Goal: Task Accomplishment & Management: Manage account settings

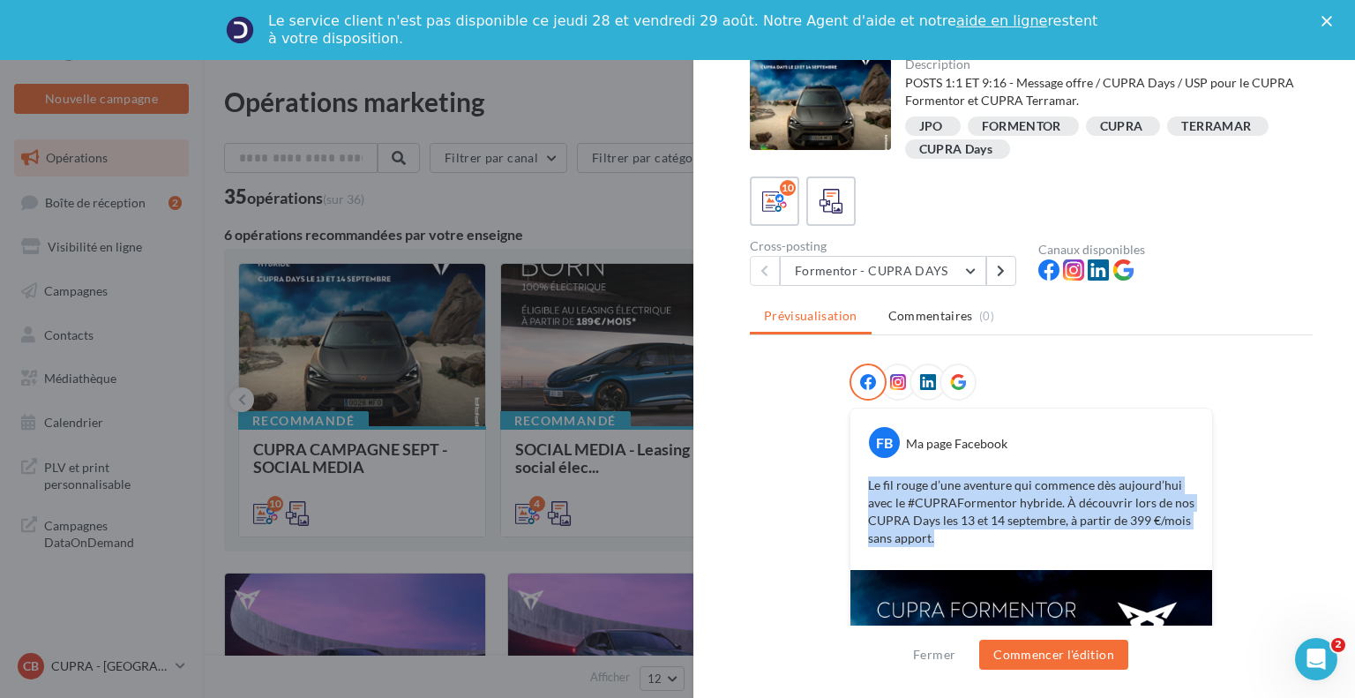
scroll to position [311, 0]
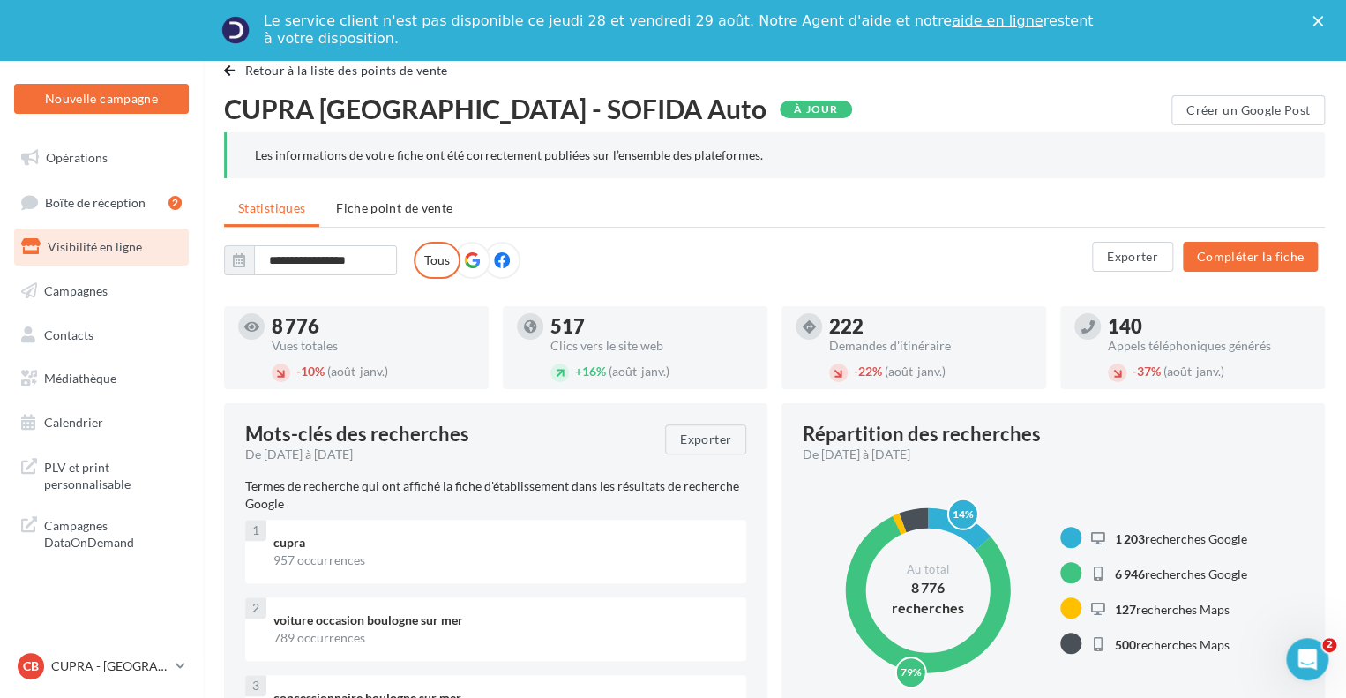
click at [155, 684] on div "CB CUPRA - Boulogne sur mer cupra_boulognesurmer" at bounding box center [101, 666] width 175 height 34
click at [160, 669] on p "CUPRA - [GEOGRAPHIC_DATA]" at bounding box center [109, 666] width 117 height 18
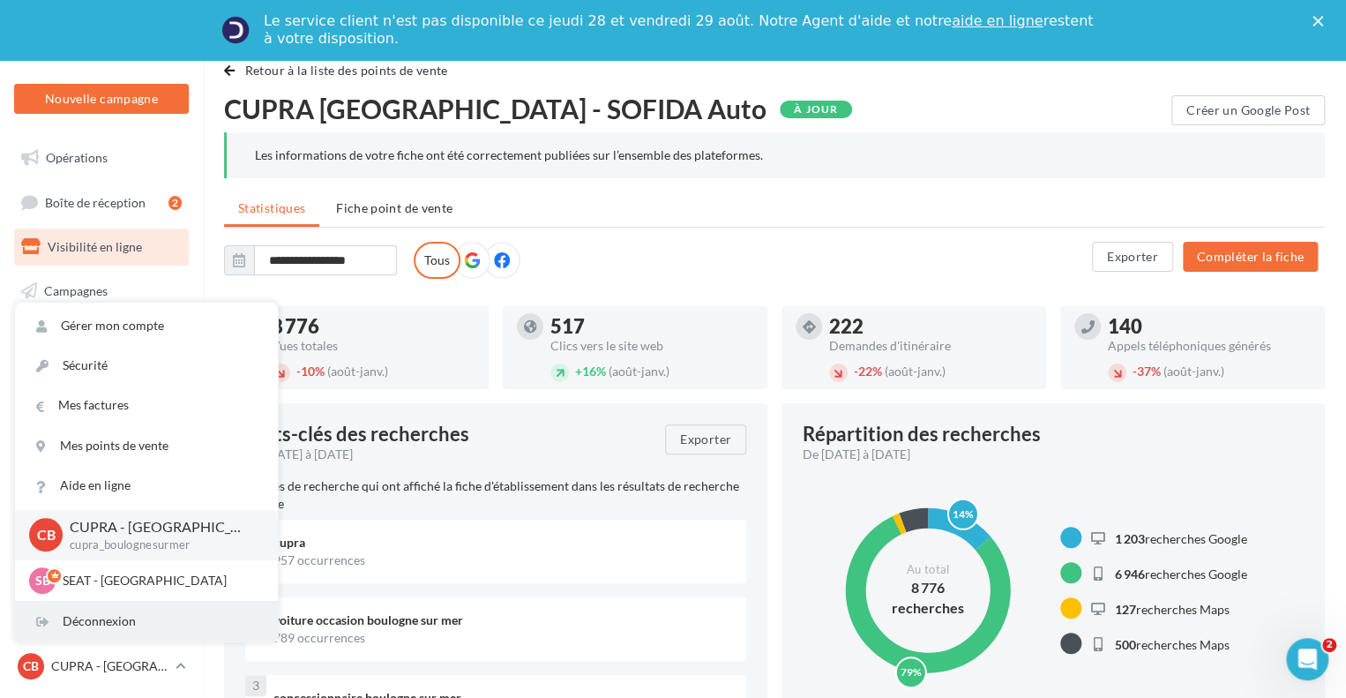
click at [99, 621] on div "Déconnexion" at bounding box center [146, 622] width 263 height 40
